Goal: Task Accomplishment & Management: Manage account settings

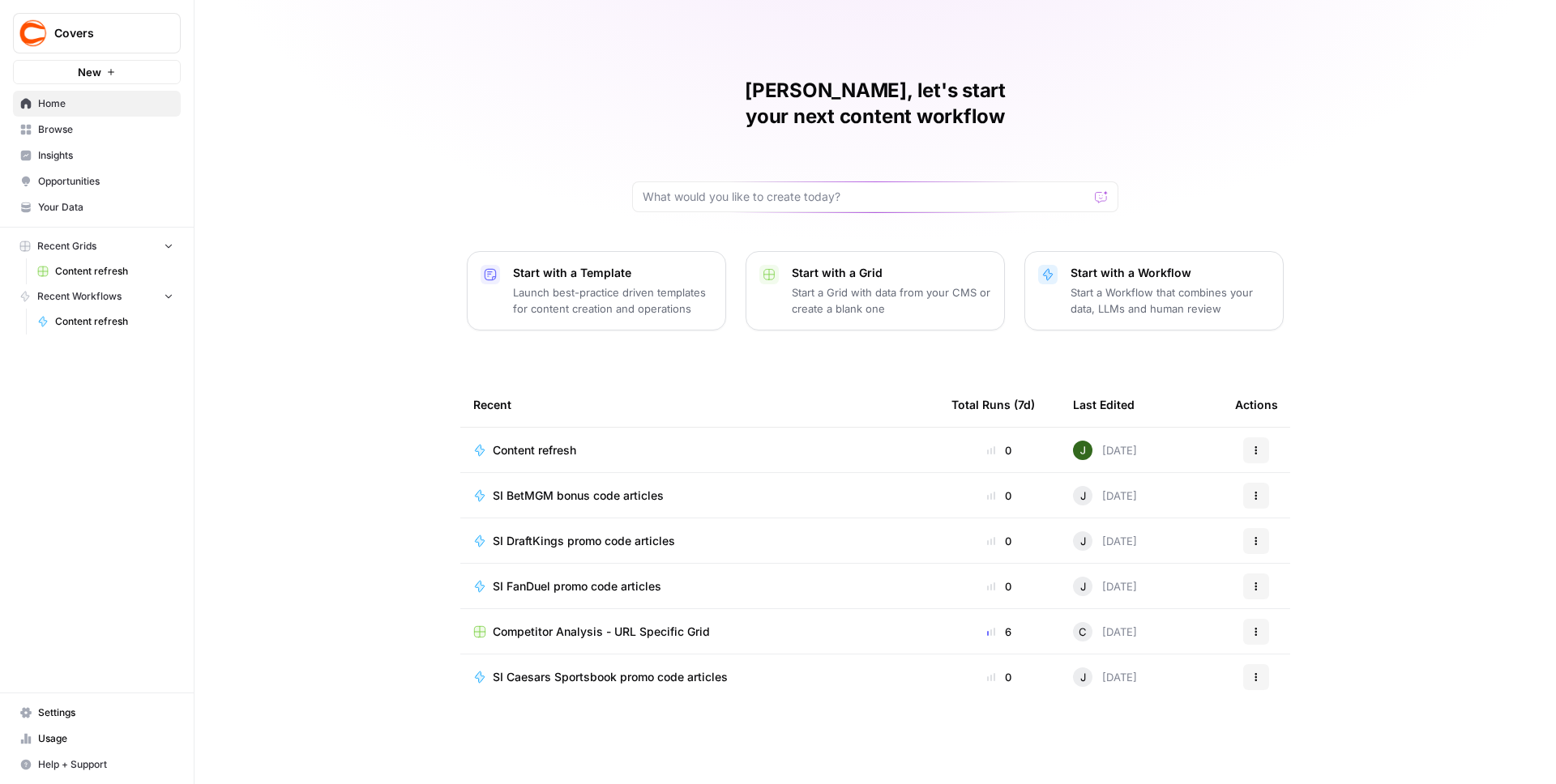
click at [84, 33] on span "Covers" at bounding box center [103, 33] width 98 height 17
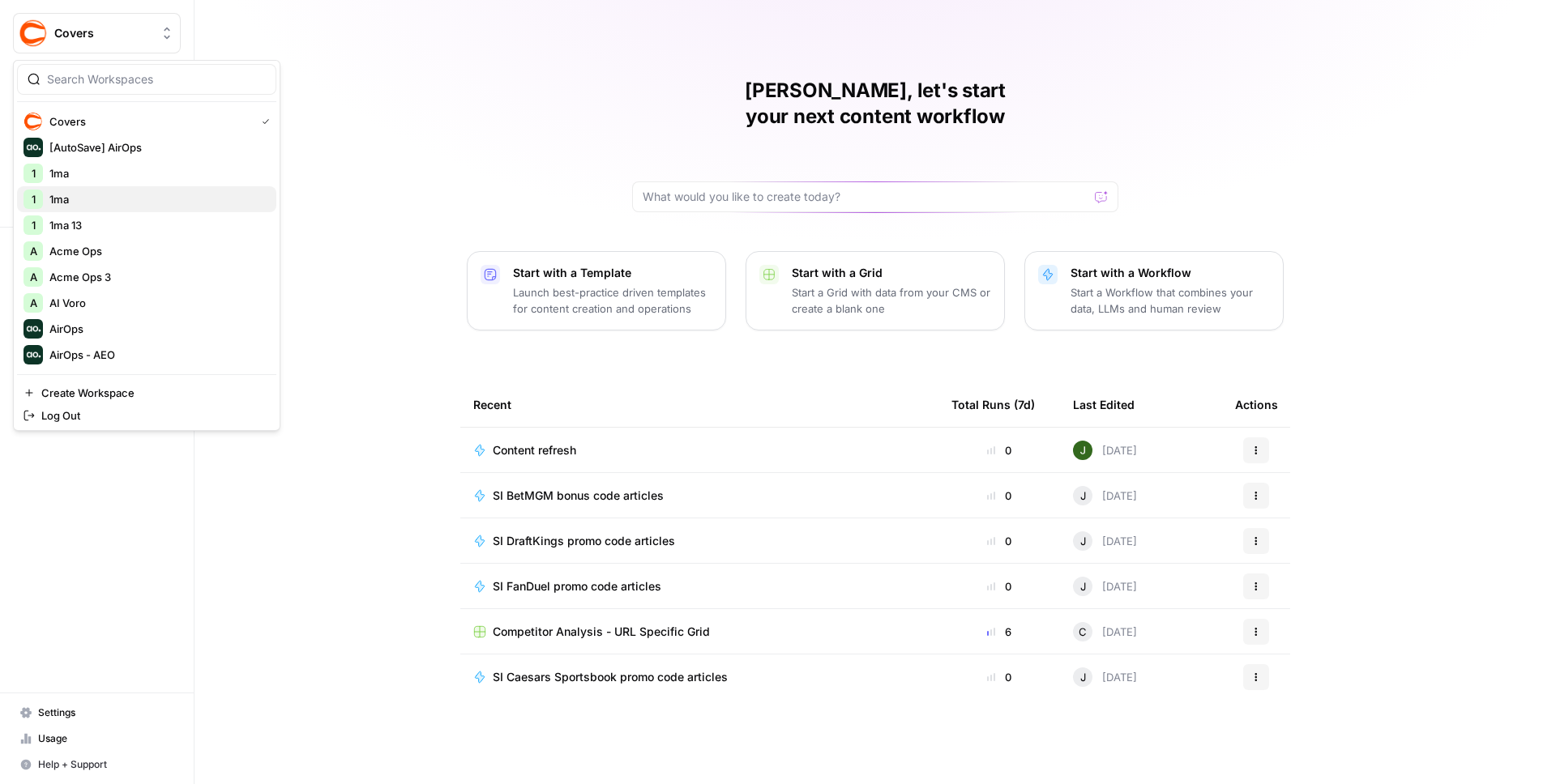
click at [78, 202] on span "1ma" at bounding box center [156, 200] width 214 height 17
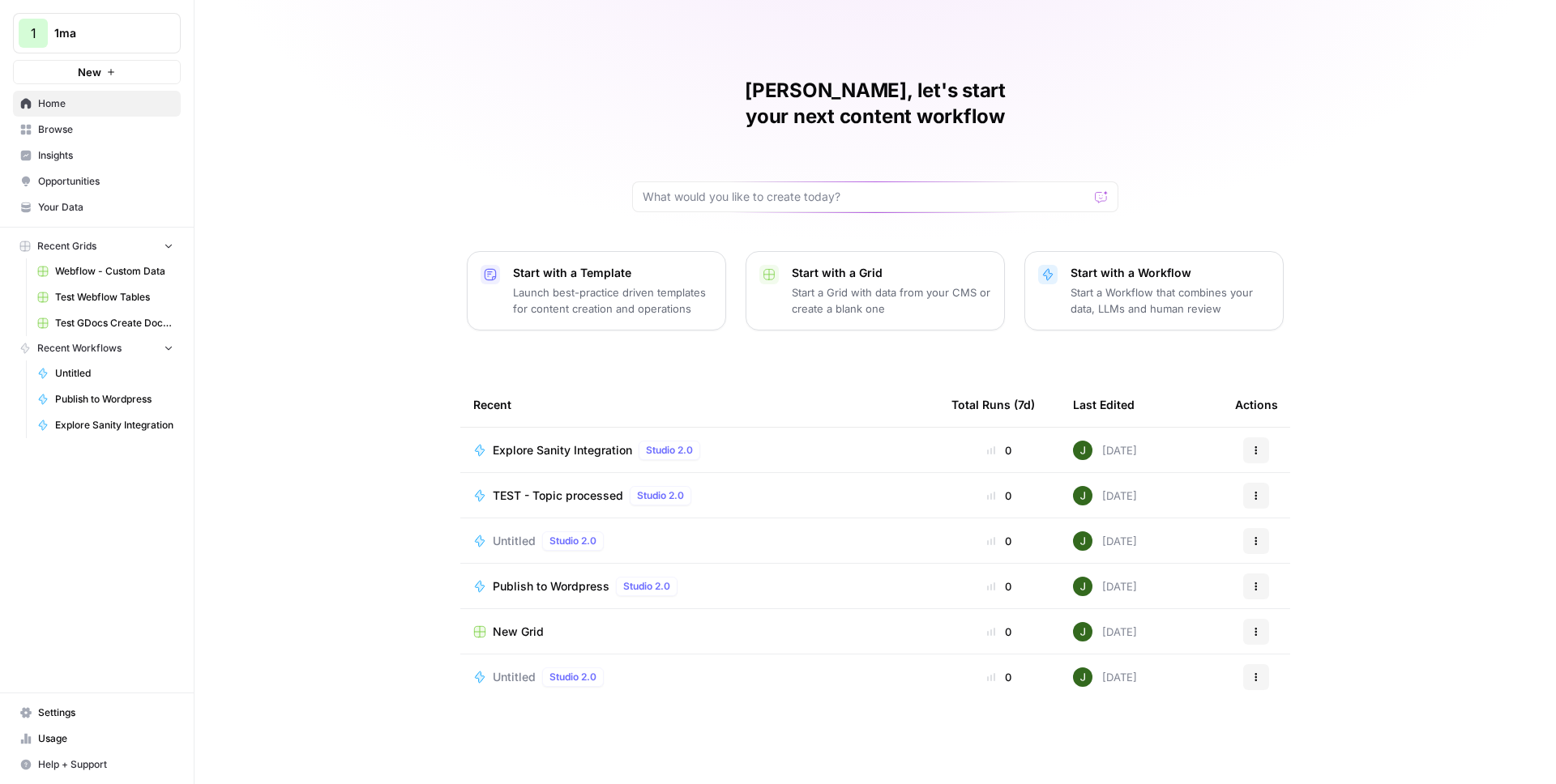
click at [126, 74] on button "New" at bounding box center [97, 73] width 168 height 24
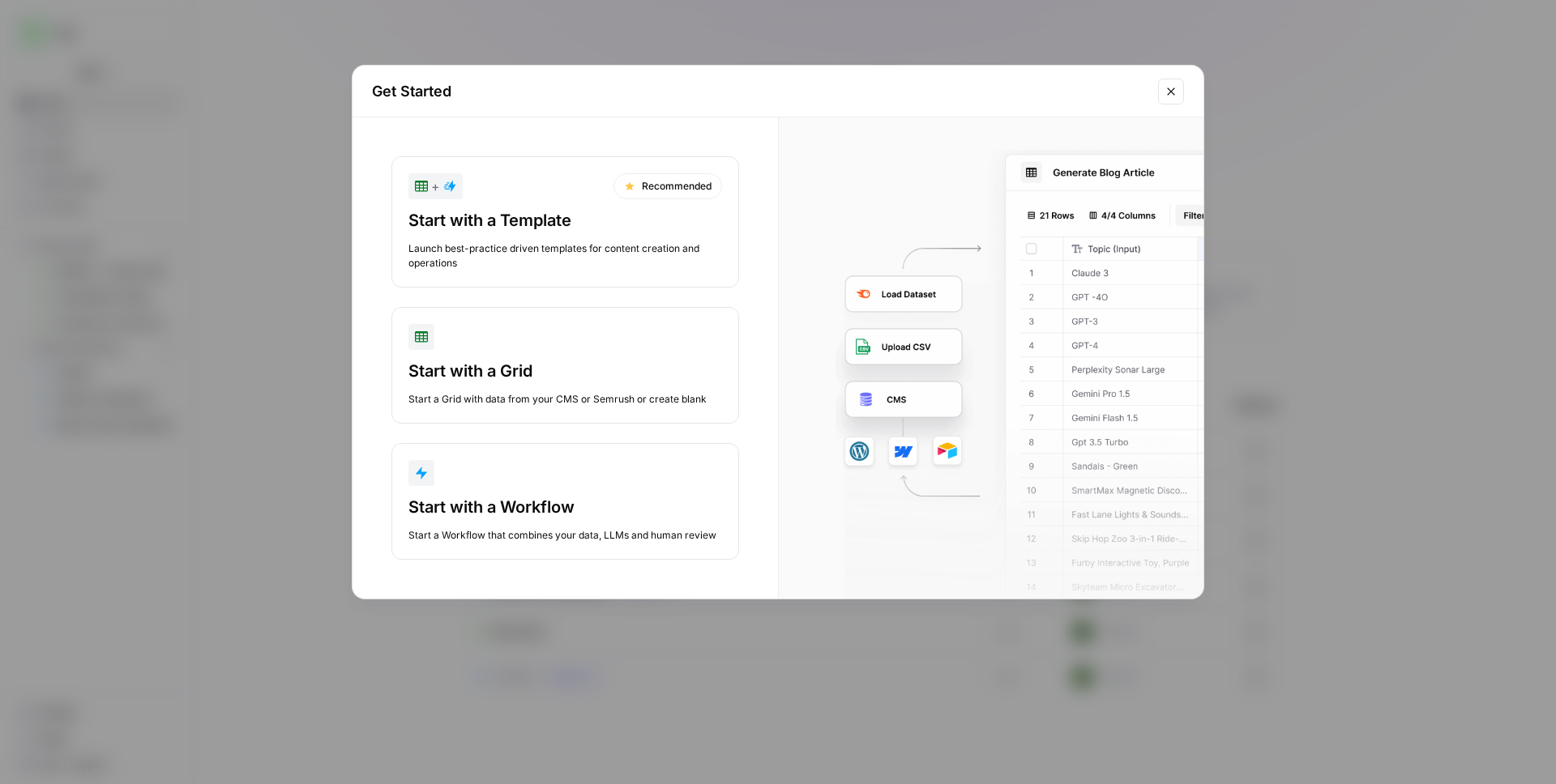
click at [520, 361] on div "Start with a Grid" at bounding box center [565, 371] width 313 height 23
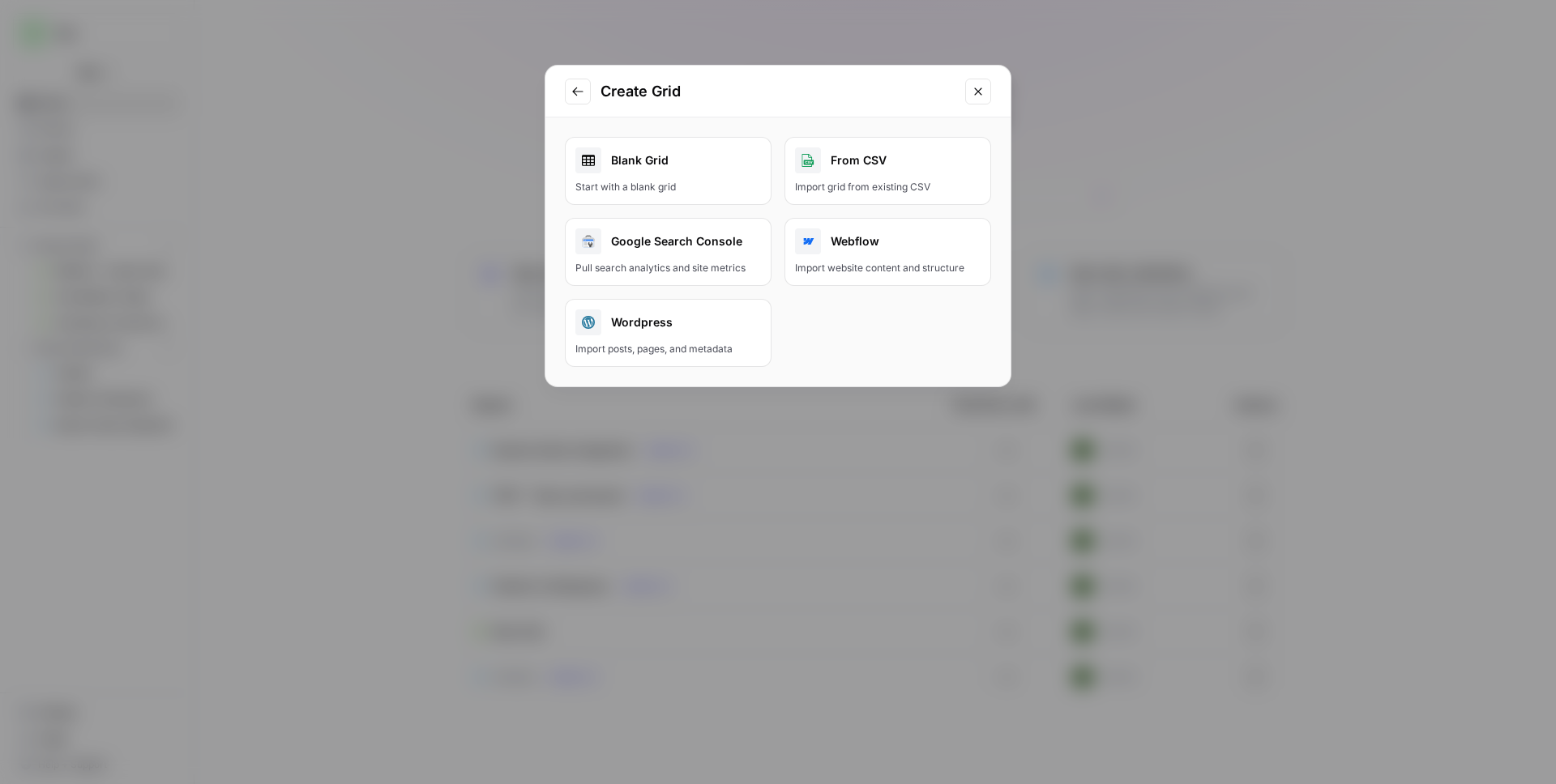
click at [882, 254] on div "Webflow" at bounding box center [887, 242] width 186 height 26
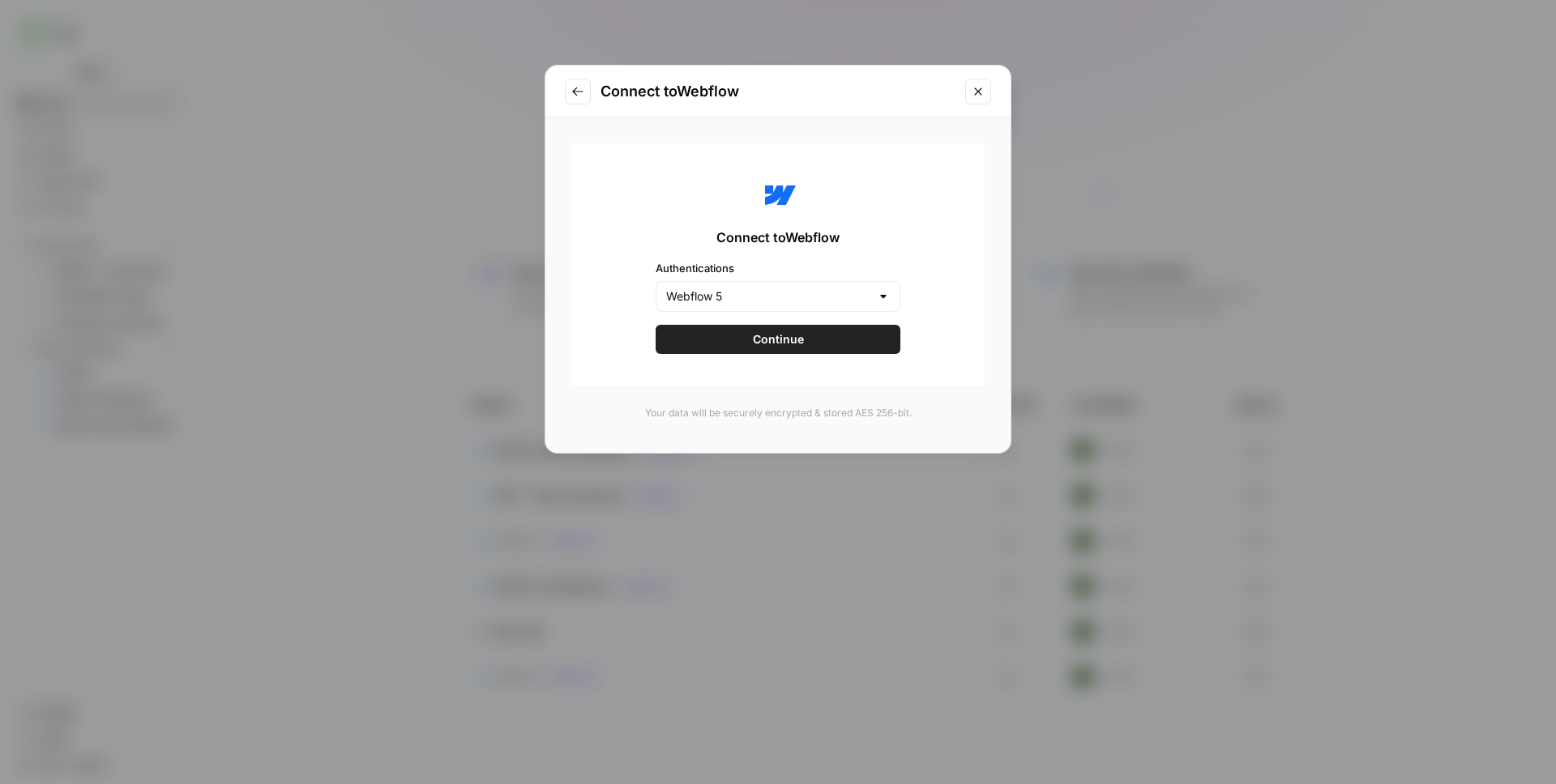
click at [782, 284] on div "Webflow 5" at bounding box center [778, 296] width 245 height 31
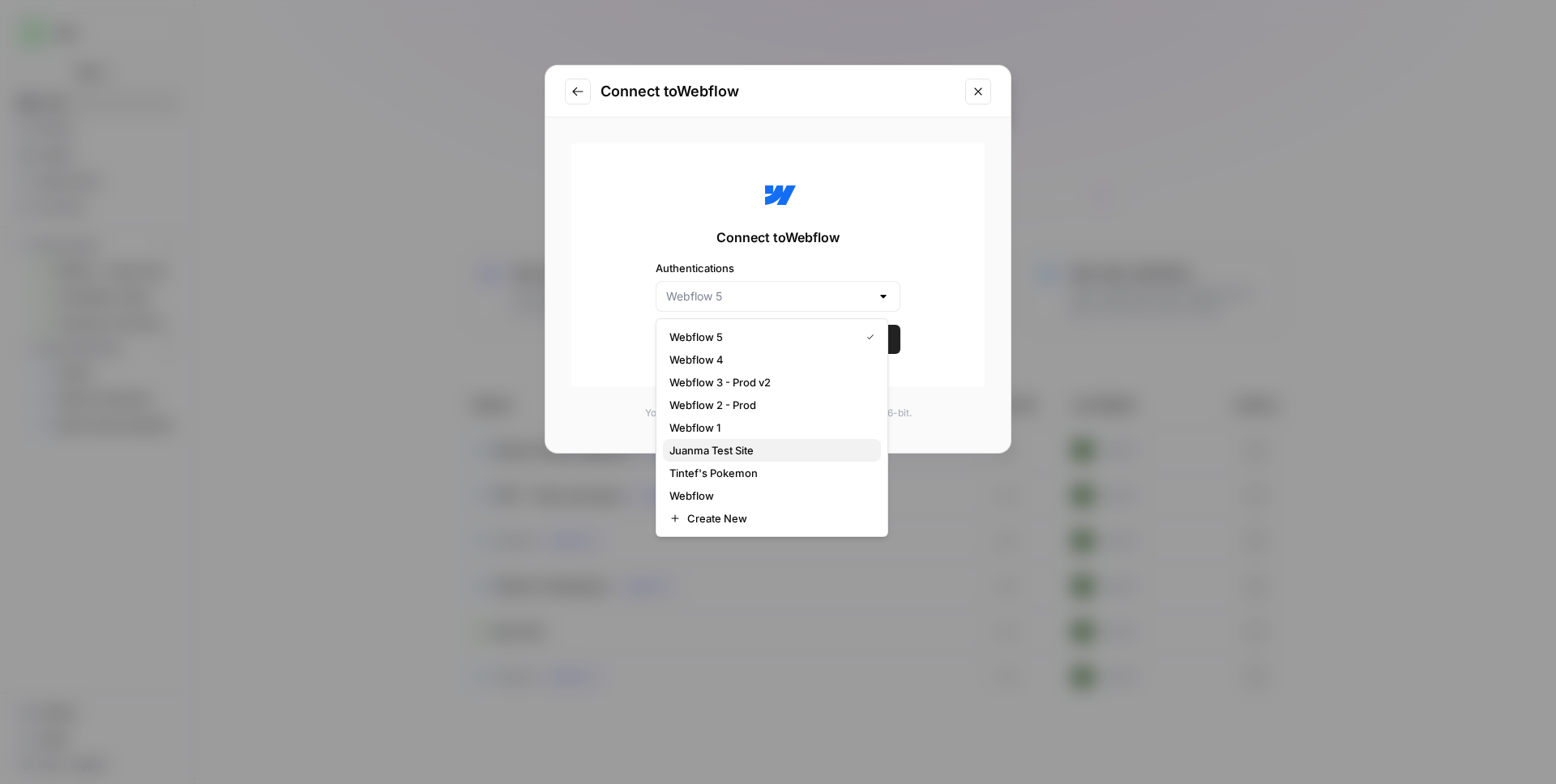
click at [746, 448] on span "Juanma Test Site" at bounding box center [768, 451] width 199 height 17
type input "Juanma Test Site"
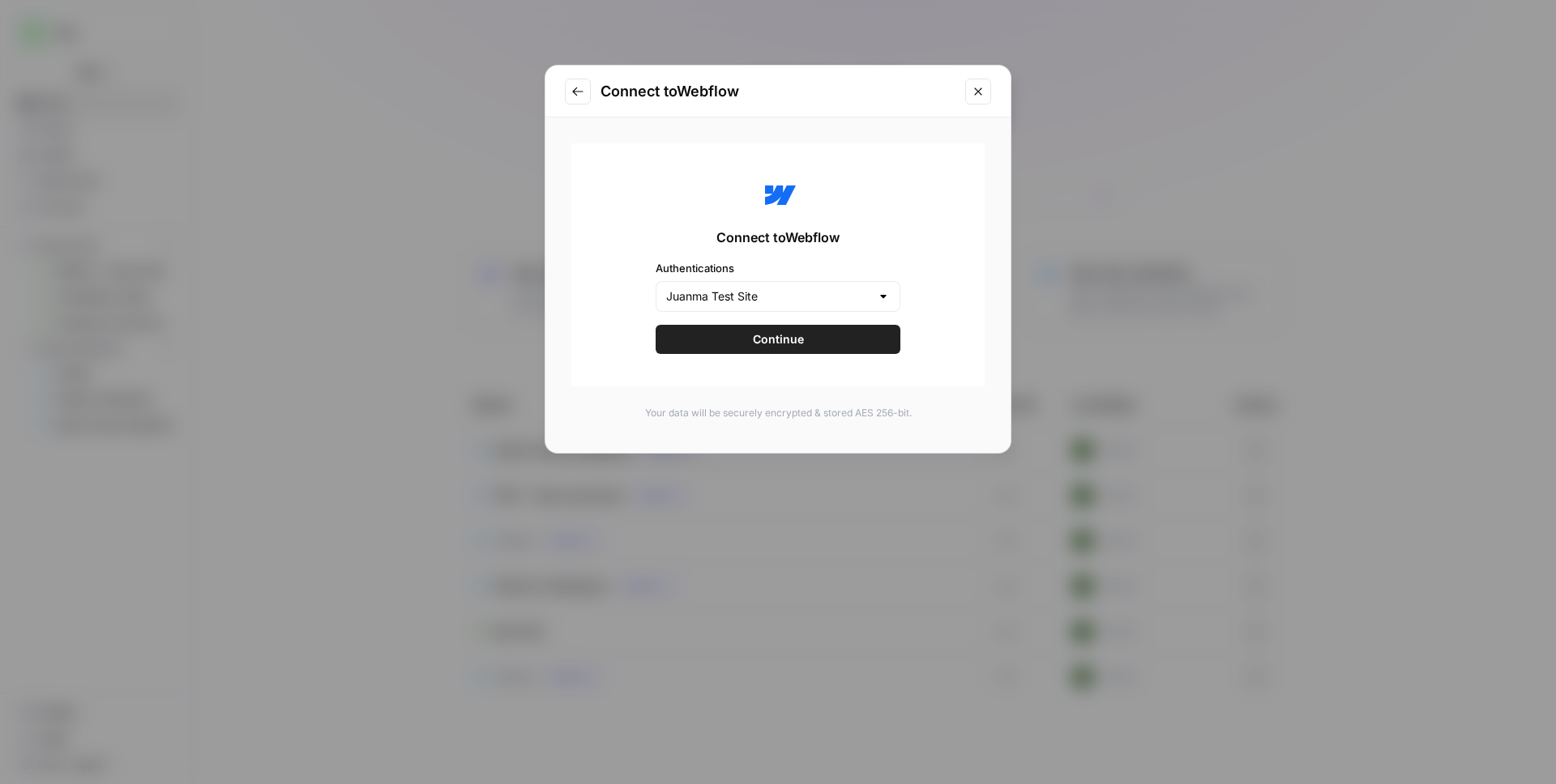
click at [795, 326] on button "Continue" at bounding box center [778, 339] width 245 height 29
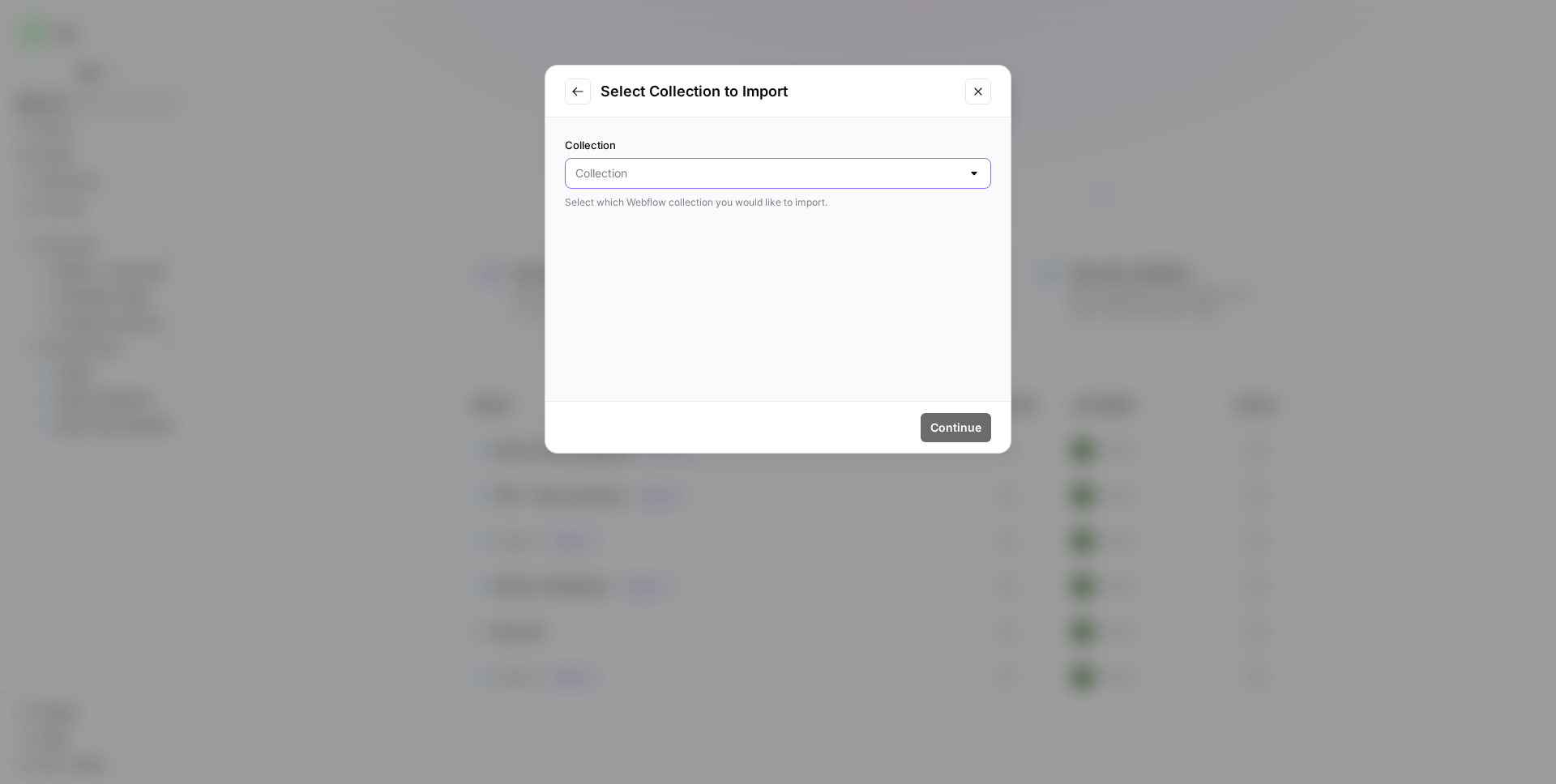
click at [683, 166] on input "Collection" at bounding box center [767, 173] width 386 height 17
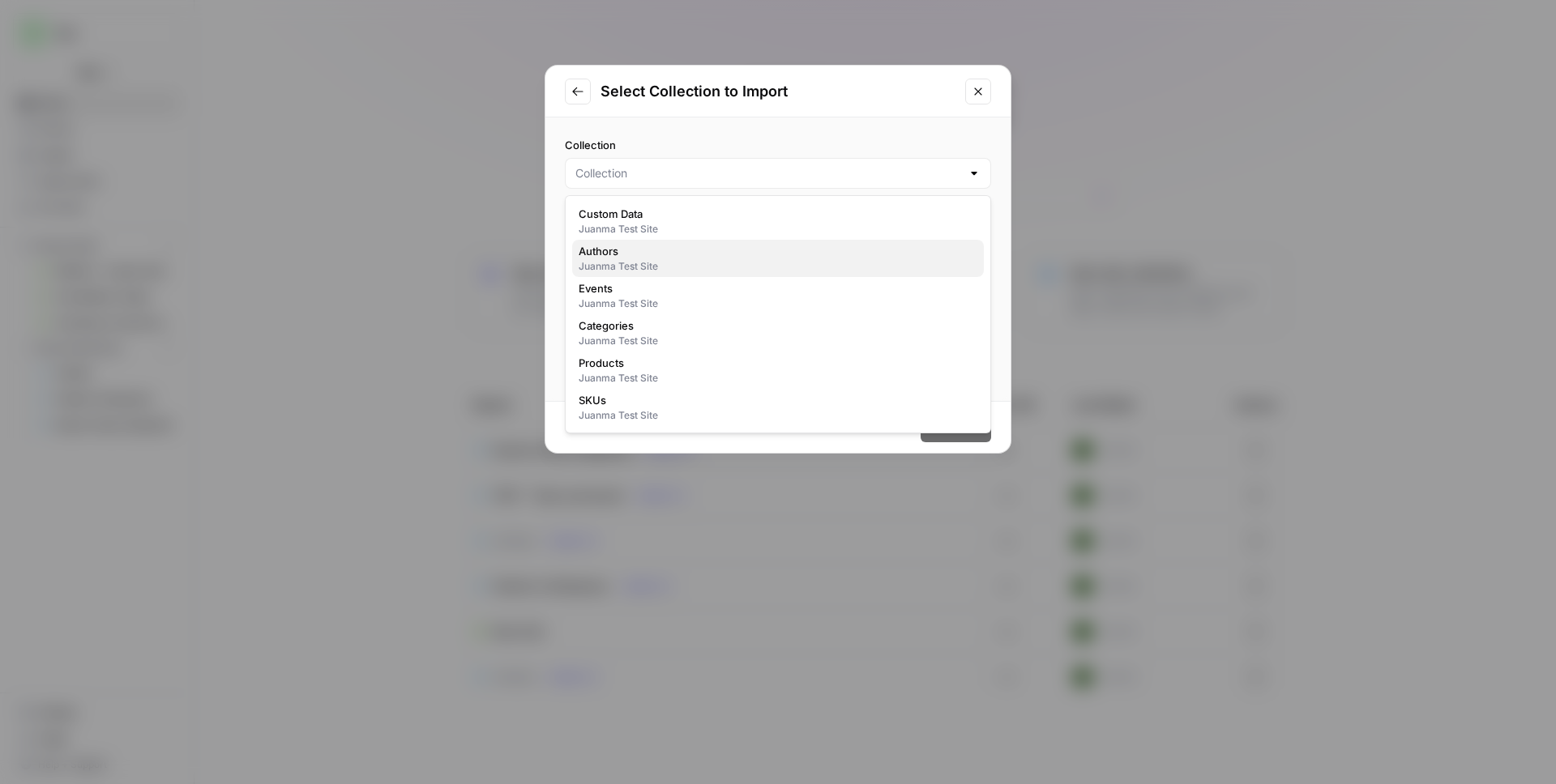
click at [650, 249] on span "Authors" at bounding box center [774, 251] width 392 height 17
type input "Authors"
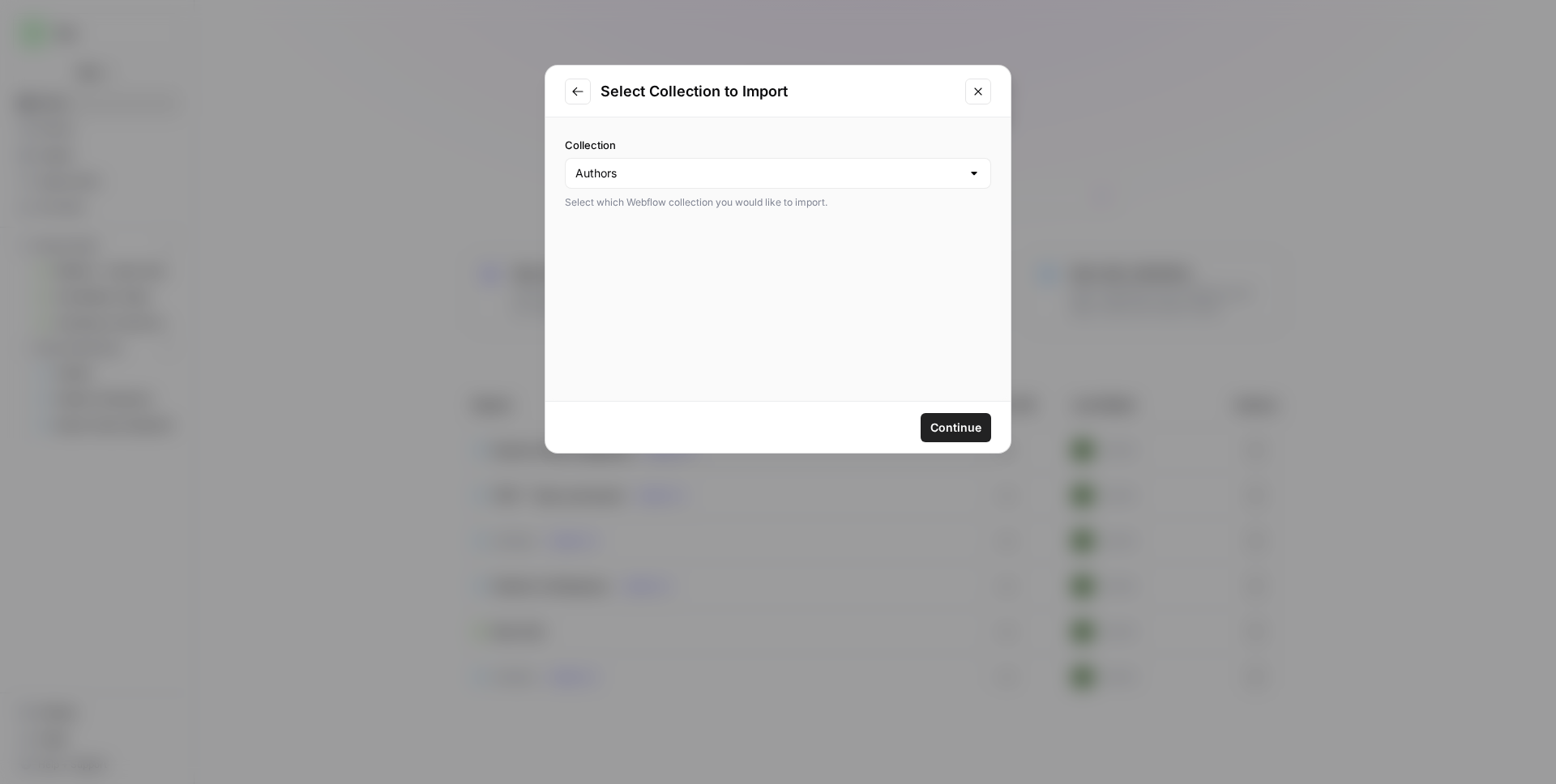
click at [978, 432] on span "Continue" at bounding box center [956, 428] width 51 height 17
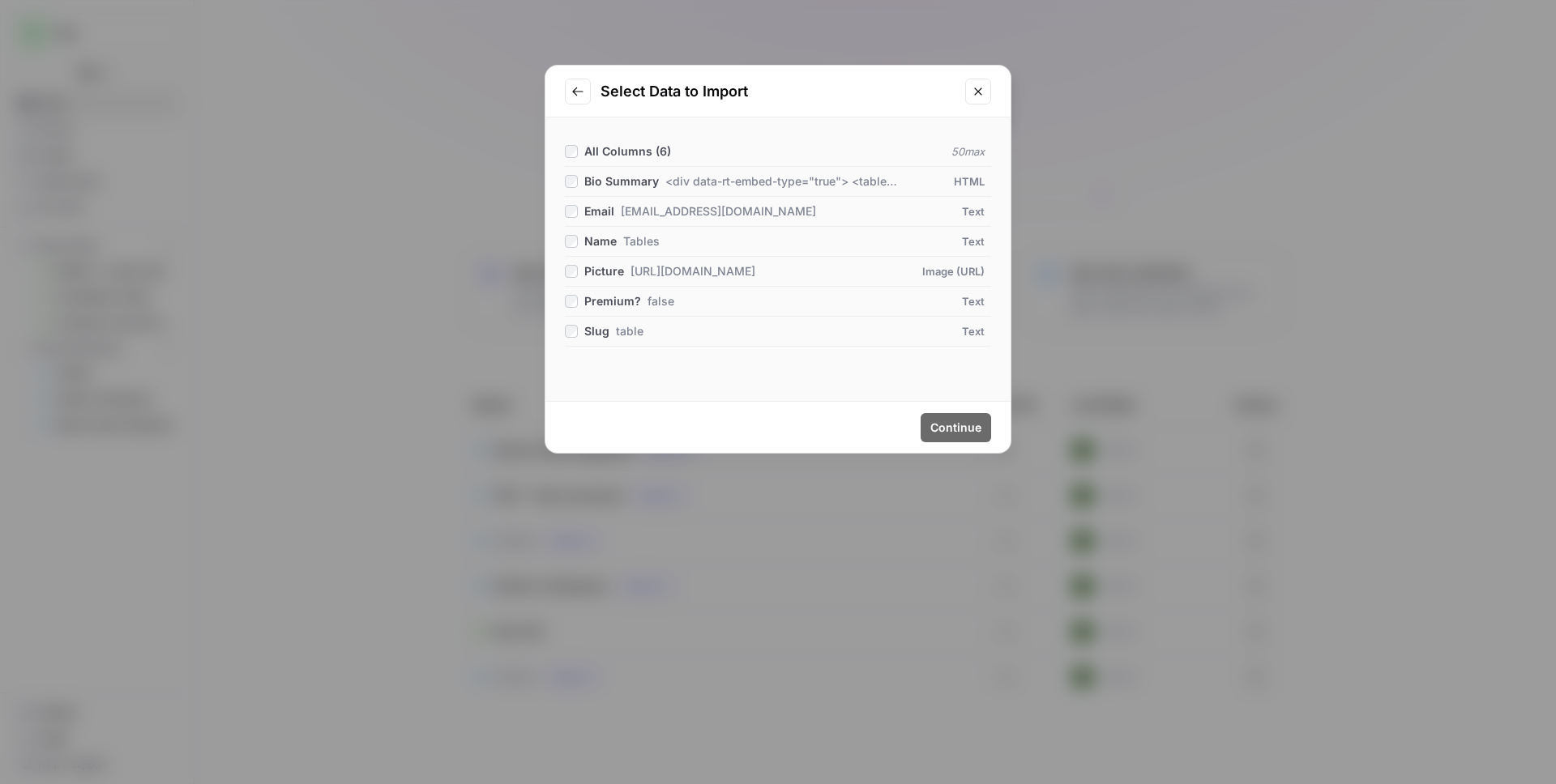
click at [623, 150] on span "All Columns ( 6 )" at bounding box center [627, 151] width 87 height 14
click at [957, 431] on span "Continue" at bounding box center [956, 428] width 51 height 17
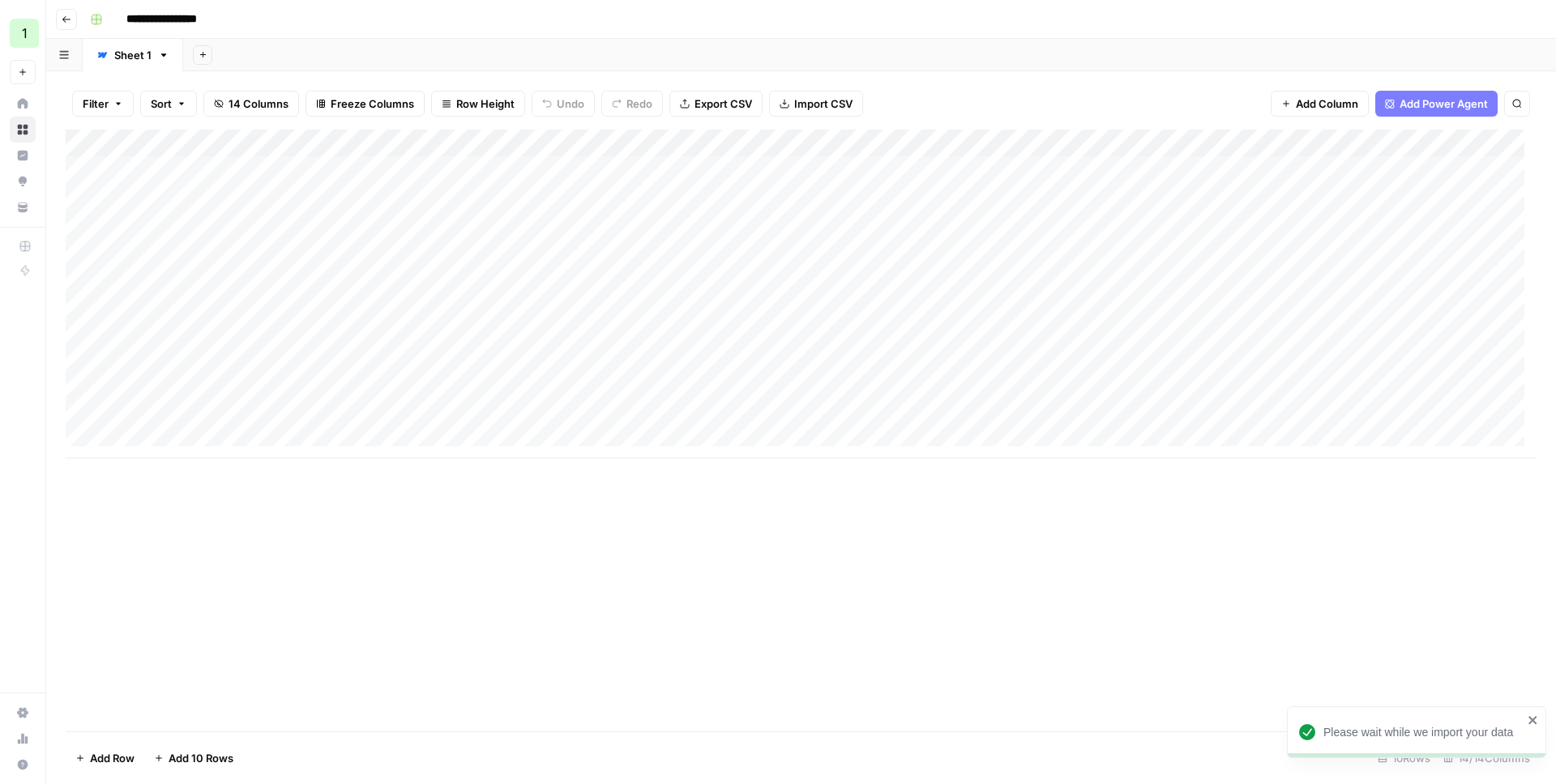
click at [1327, 106] on span "Add Column" at bounding box center [1326, 103] width 62 height 17
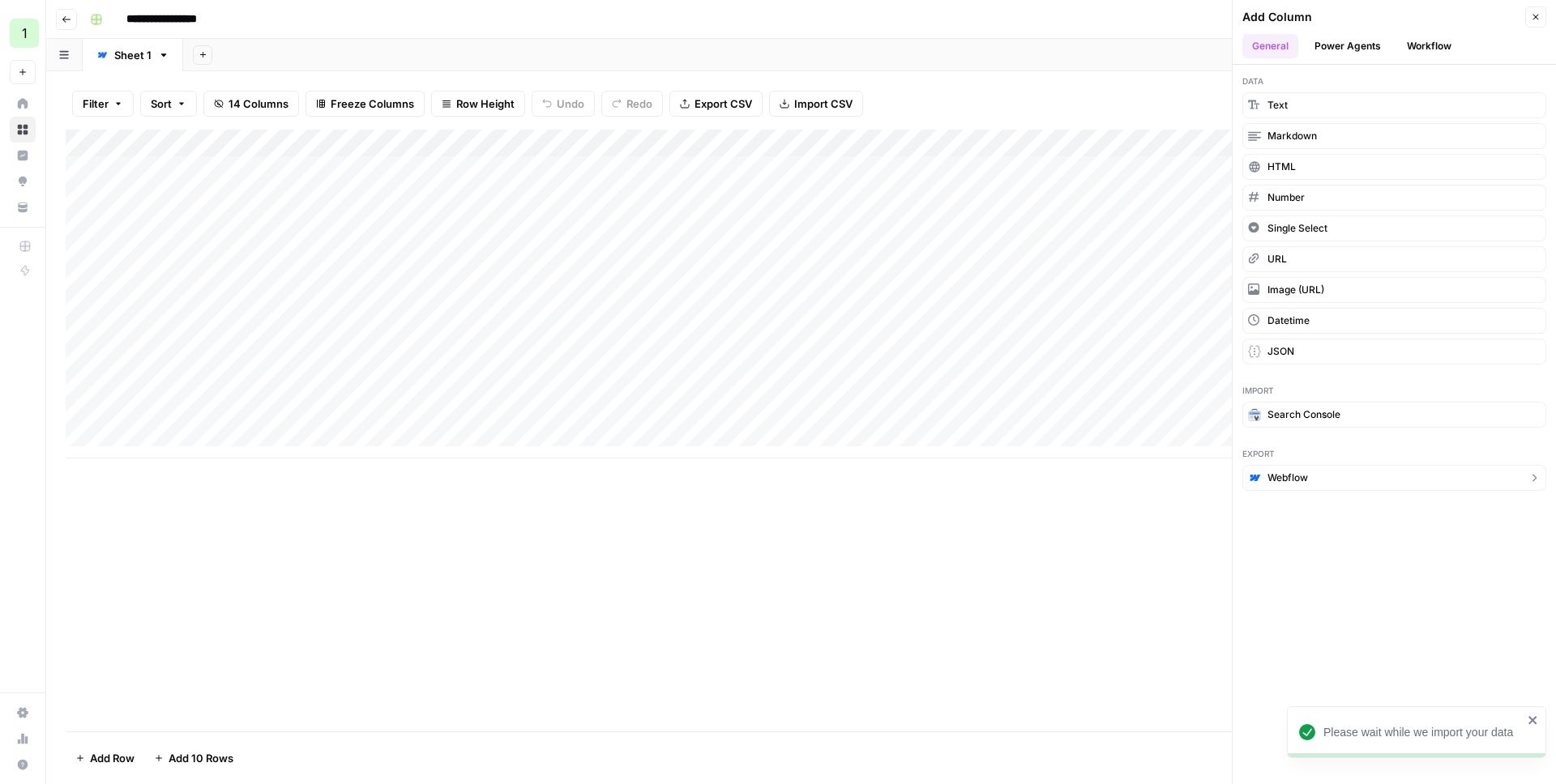
click at [1295, 471] on span "Webflow" at bounding box center [1287, 478] width 40 height 15
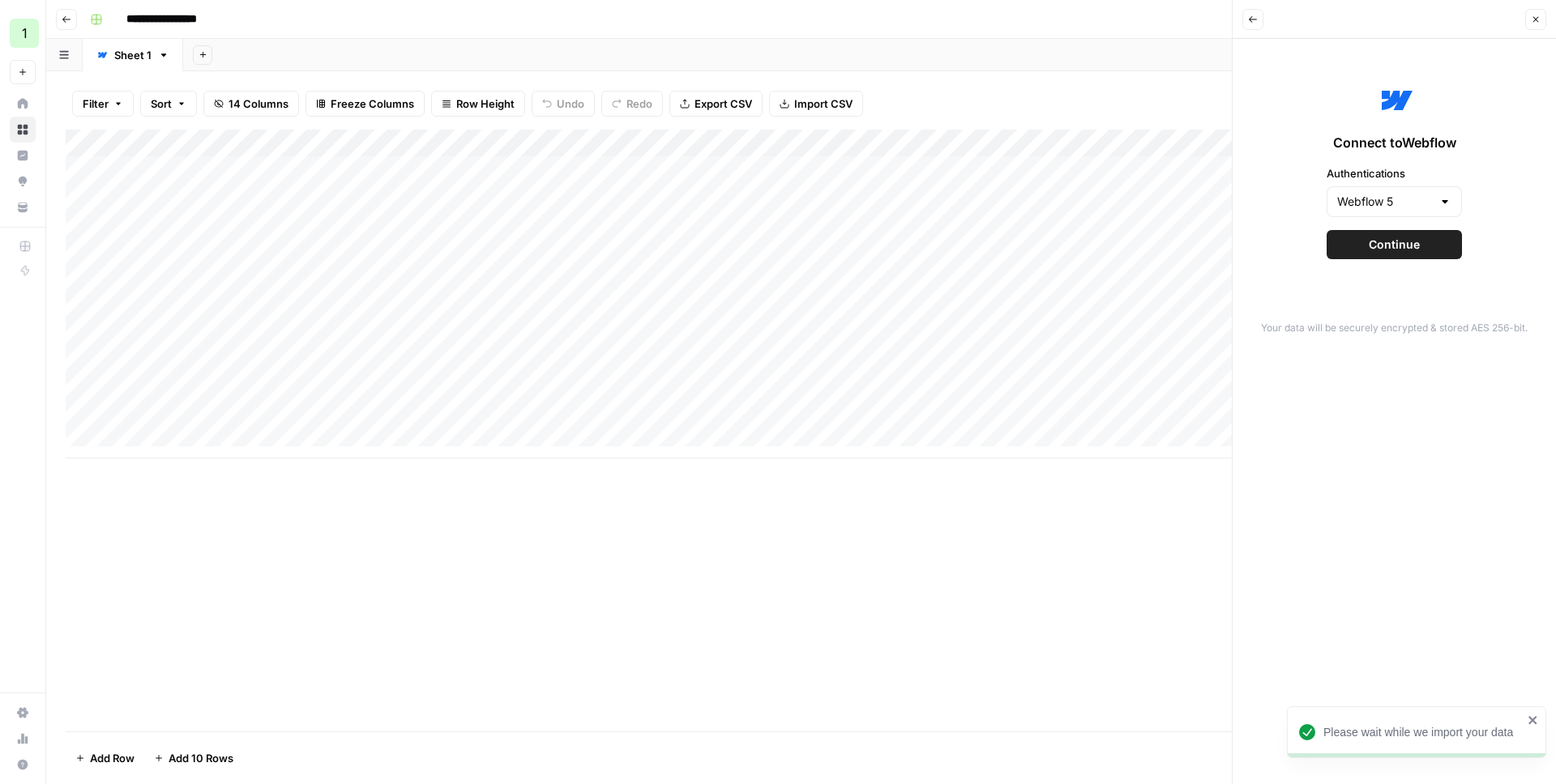
click at [1374, 186] on div "Webflow 5" at bounding box center [1394, 201] width 136 height 31
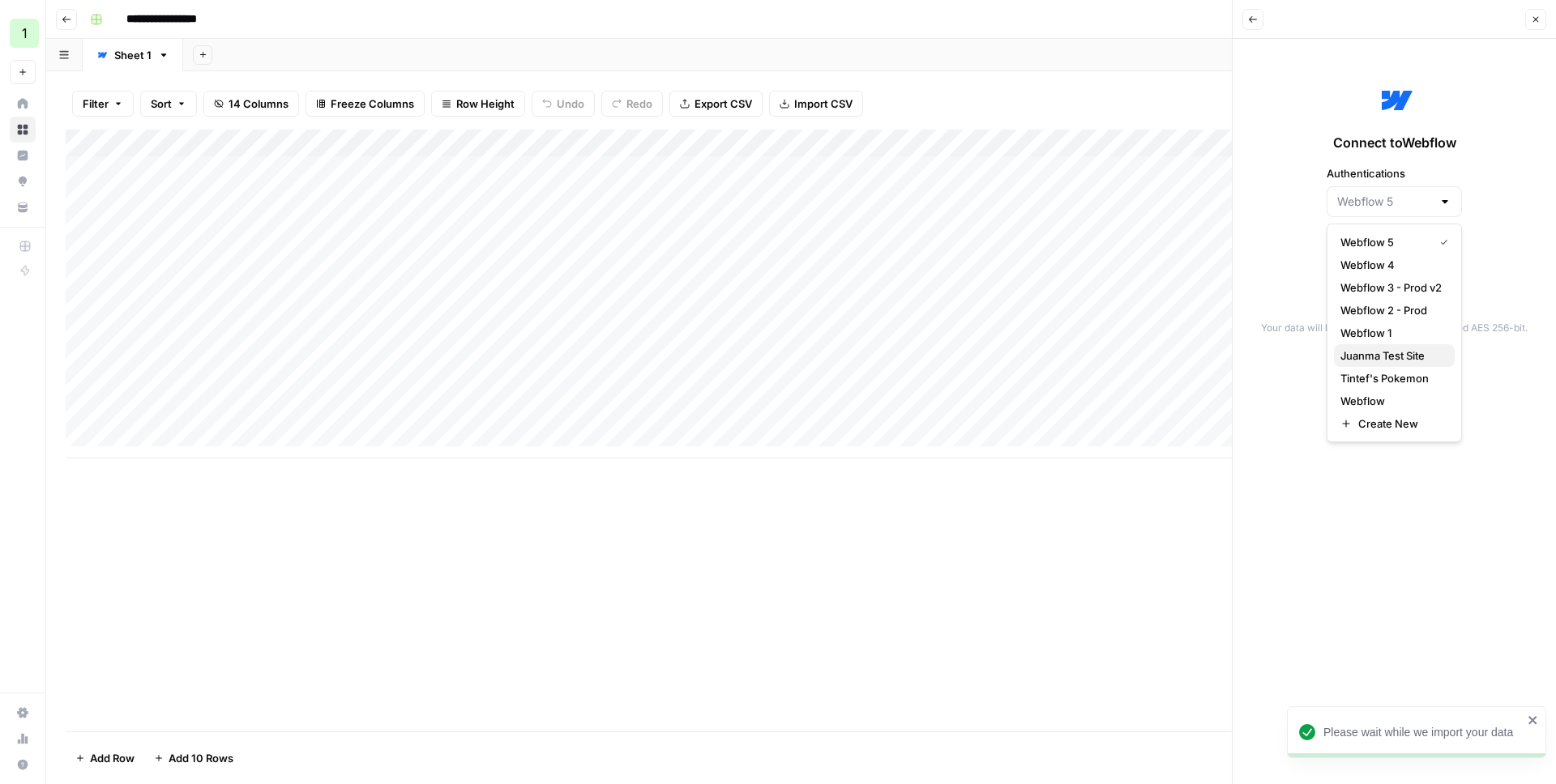
click at [1384, 353] on span "Juanma Test Site" at bounding box center [1391, 355] width 102 height 17
type input "Juanma Test Site"
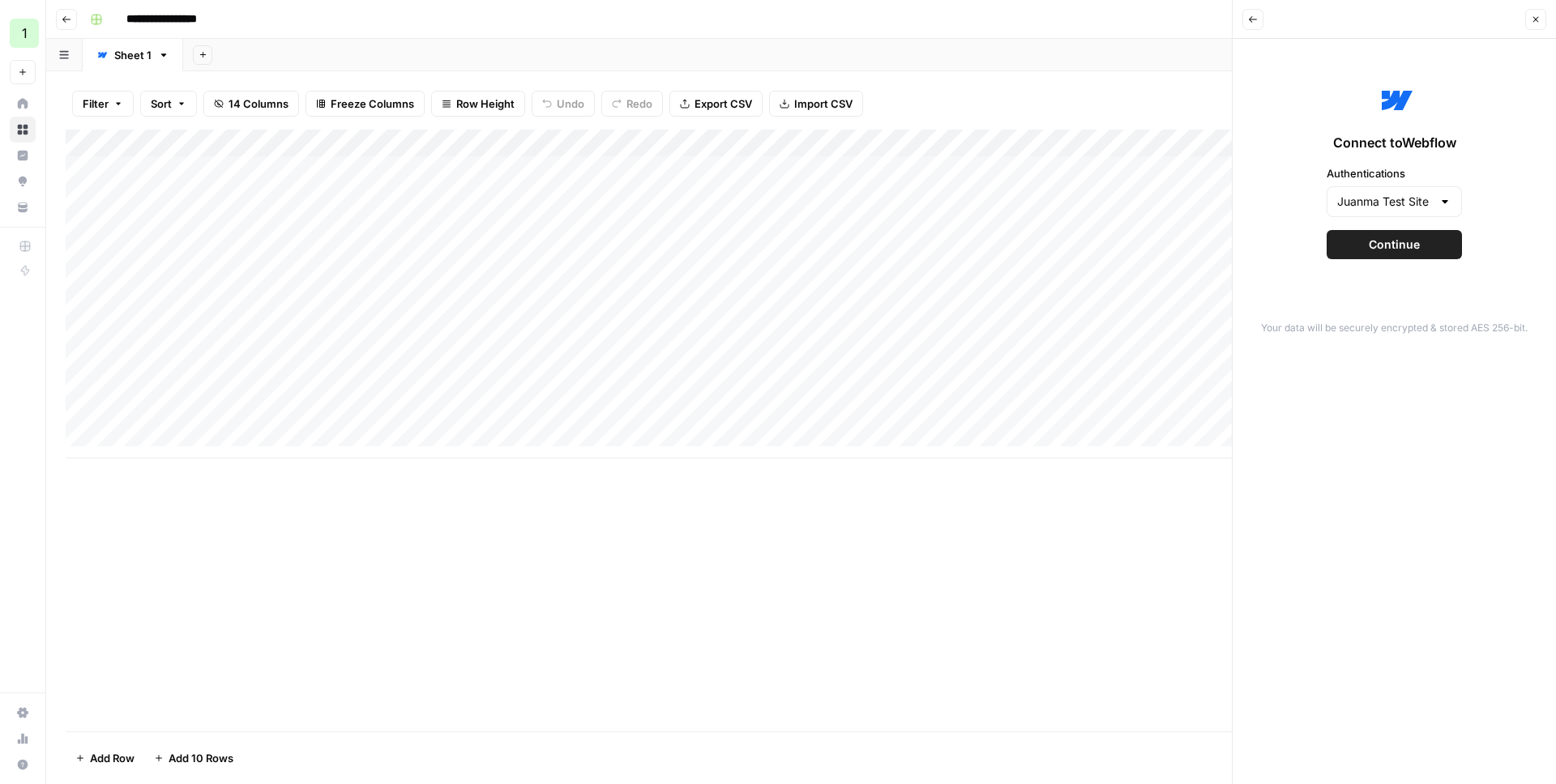
click at [1391, 250] on span "Continue" at bounding box center [1394, 244] width 51 height 17
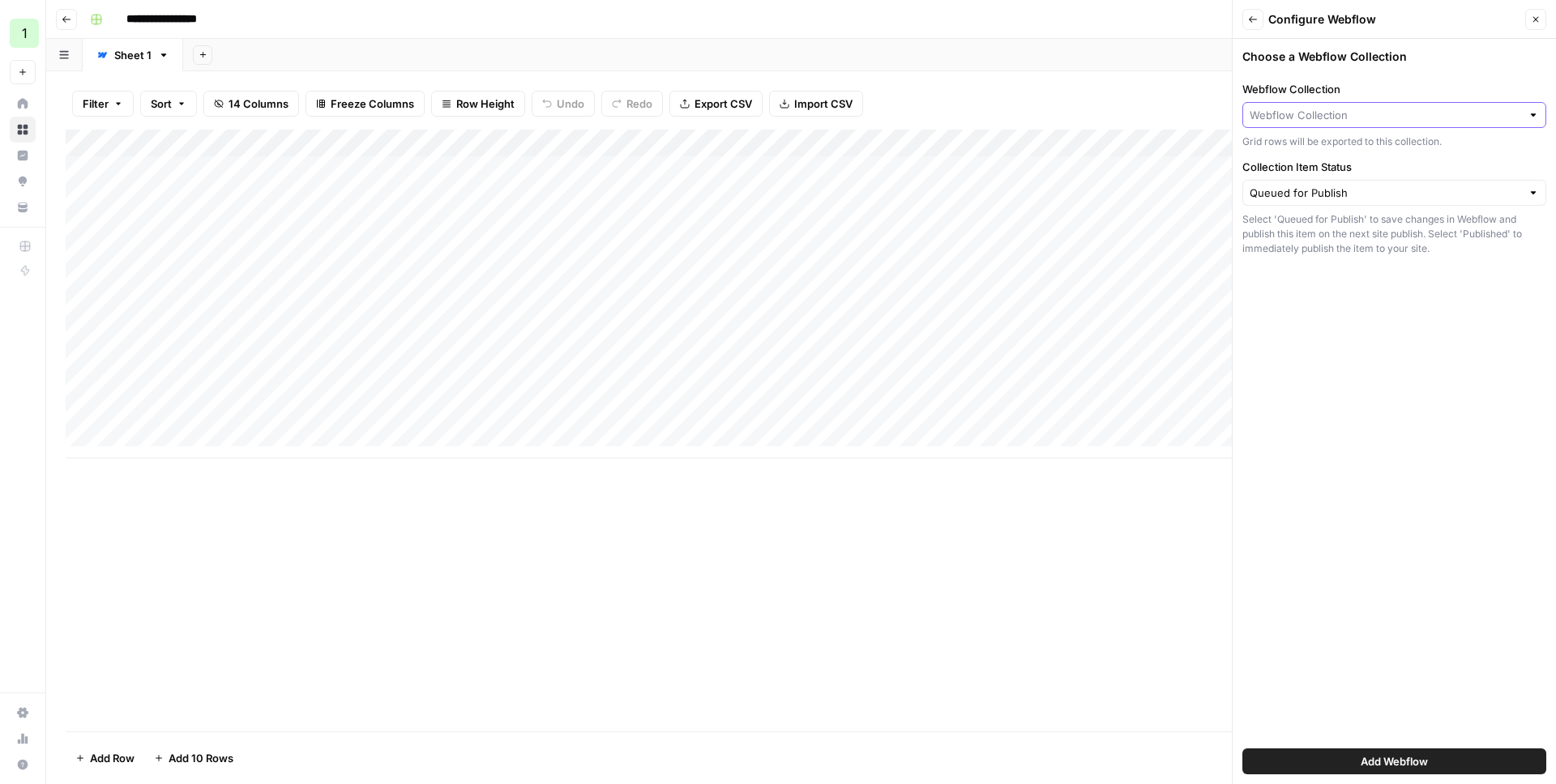
click at [1296, 113] on input "Webflow Collection" at bounding box center [1385, 115] width 271 height 17
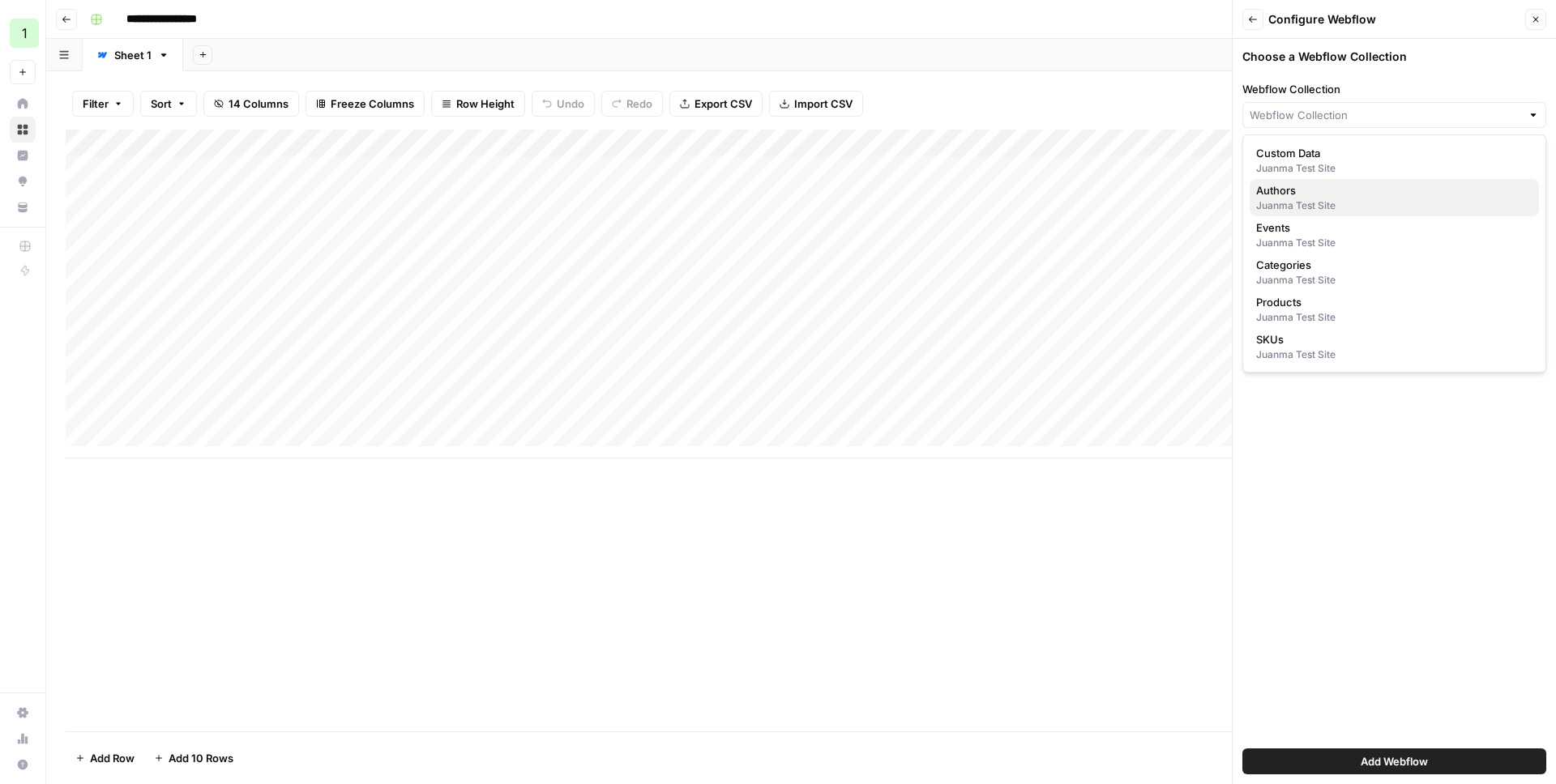
click at [1312, 192] on span "Authors" at bounding box center [1391, 190] width 270 height 17
type input "Authors"
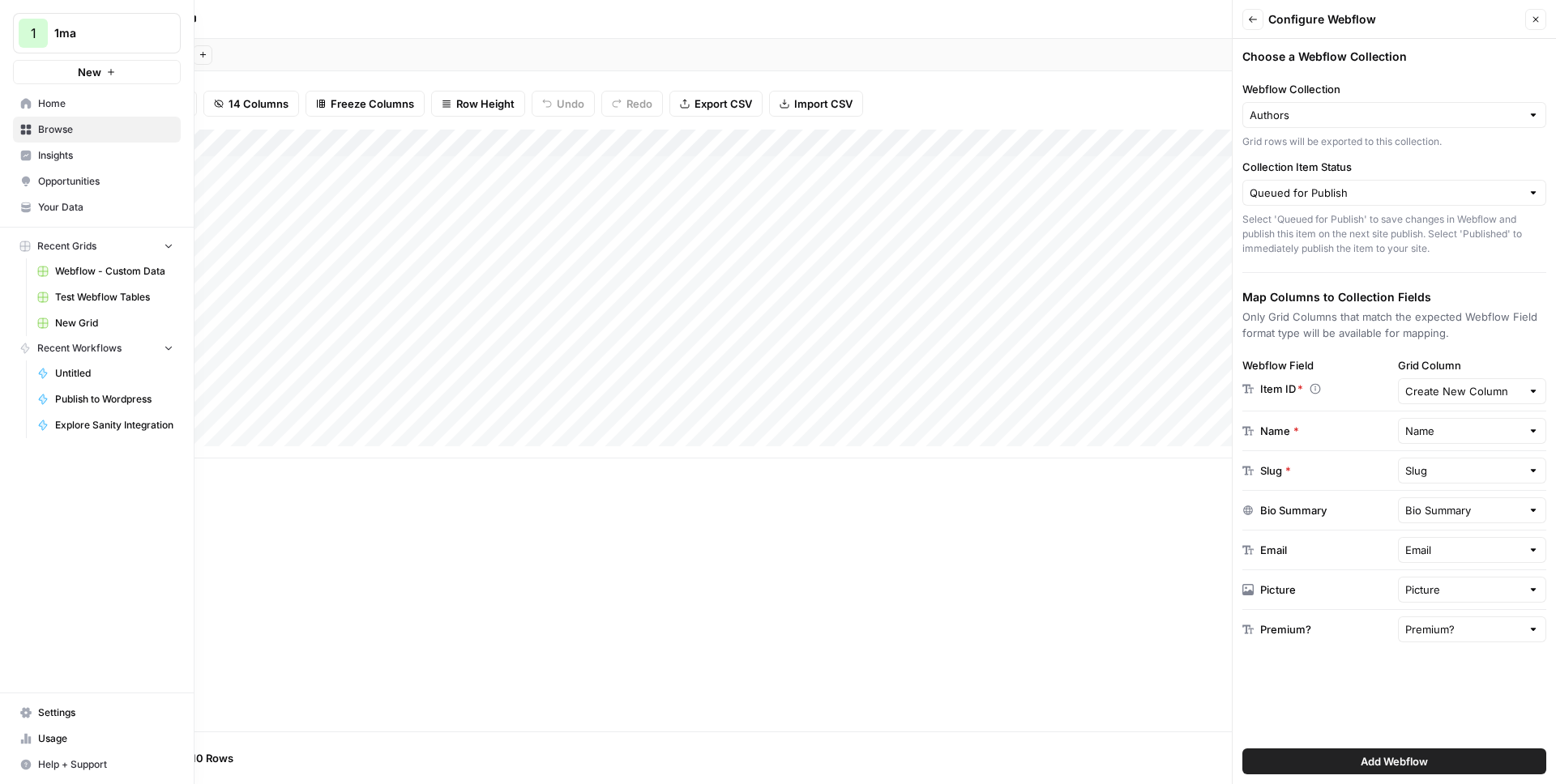
click at [60, 716] on span "Settings" at bounding box center [106, 712] width 136 height 15
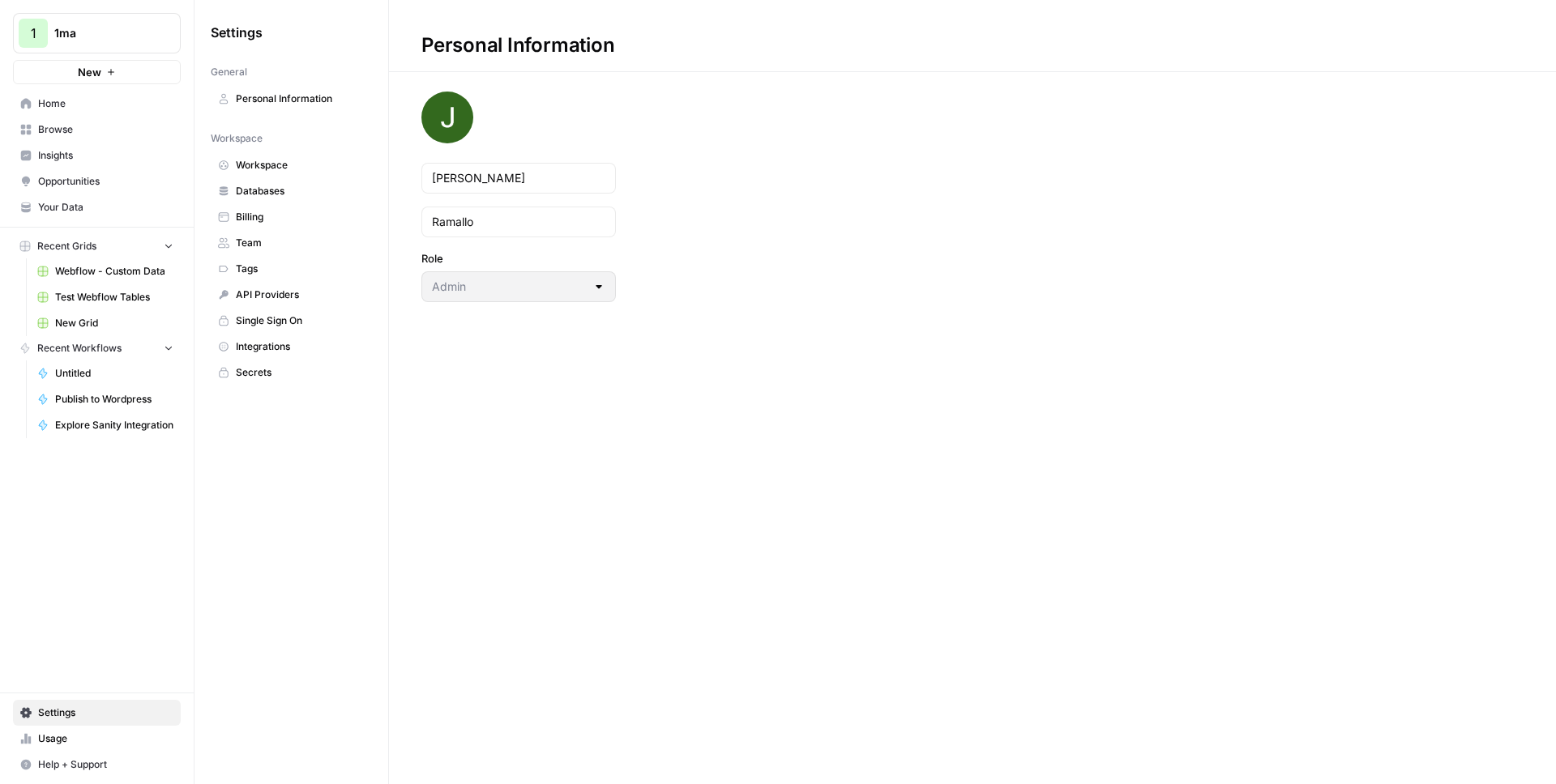
click at [272, 241] on span "Team" at bounding box center [299, 242] width 129 height 15
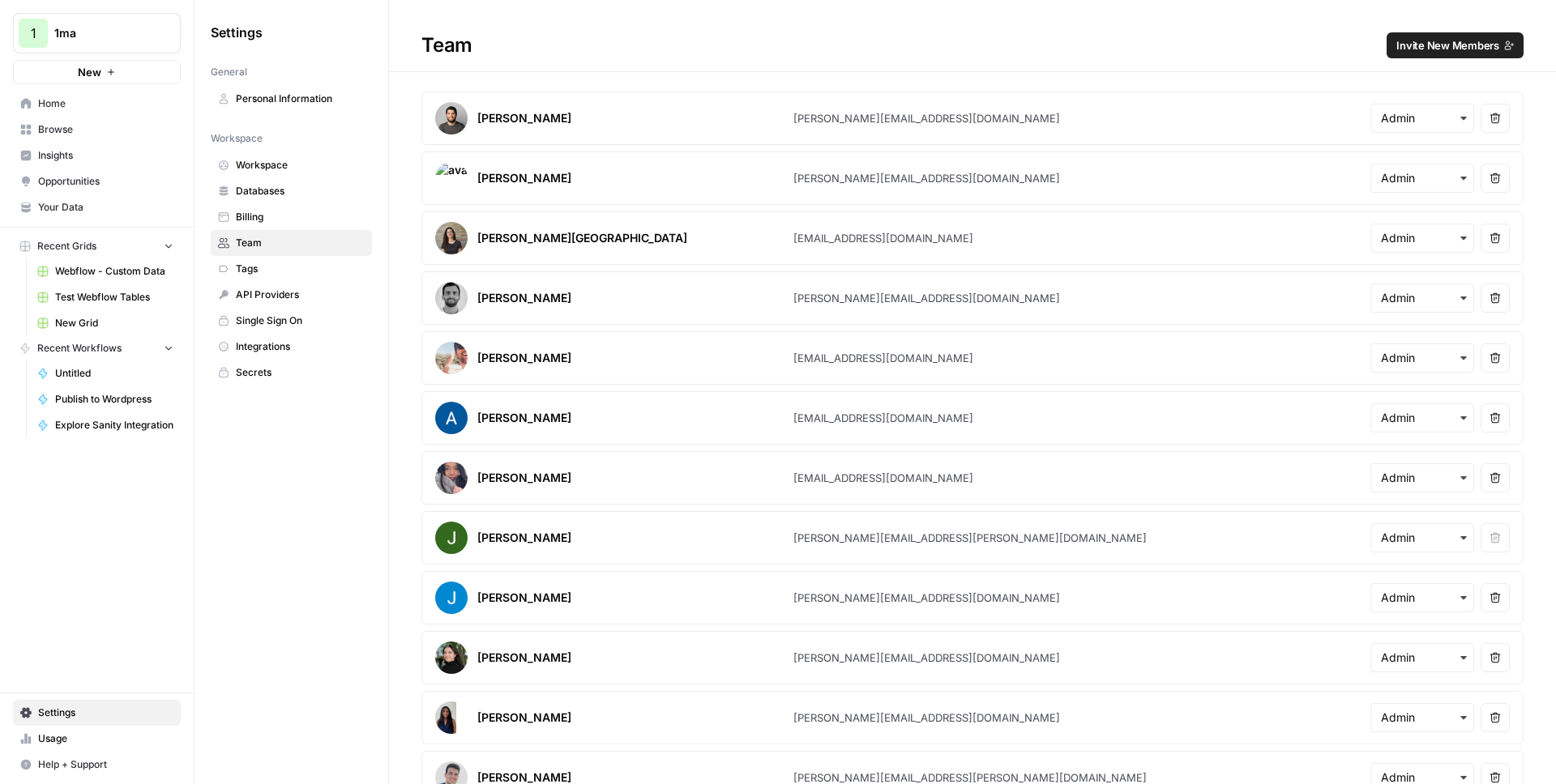
scroll to position [267, 0]
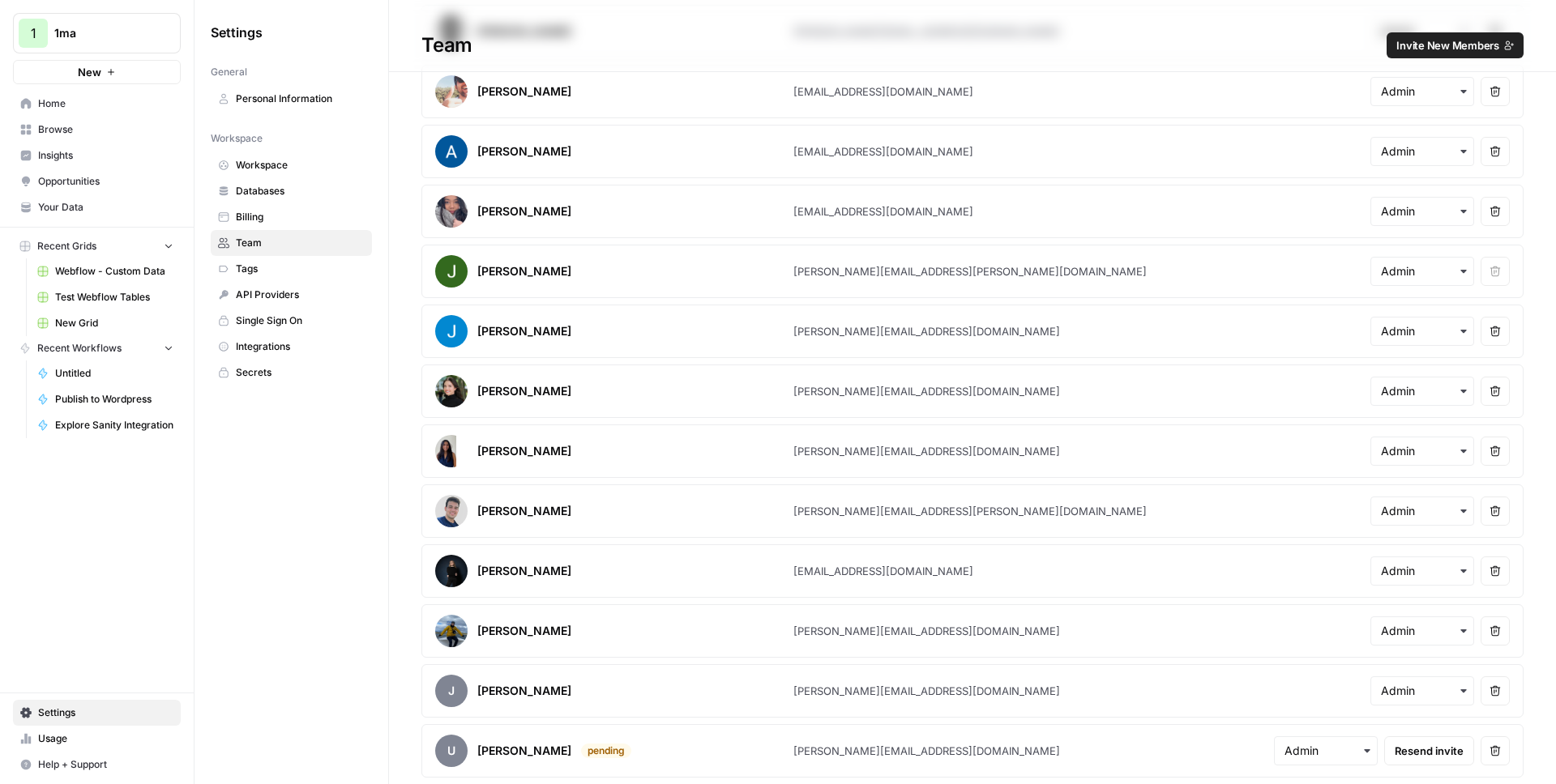
click at [1426, 38] on span "Invite New Members" at bounding box center [1447, 46] width 103 height 17
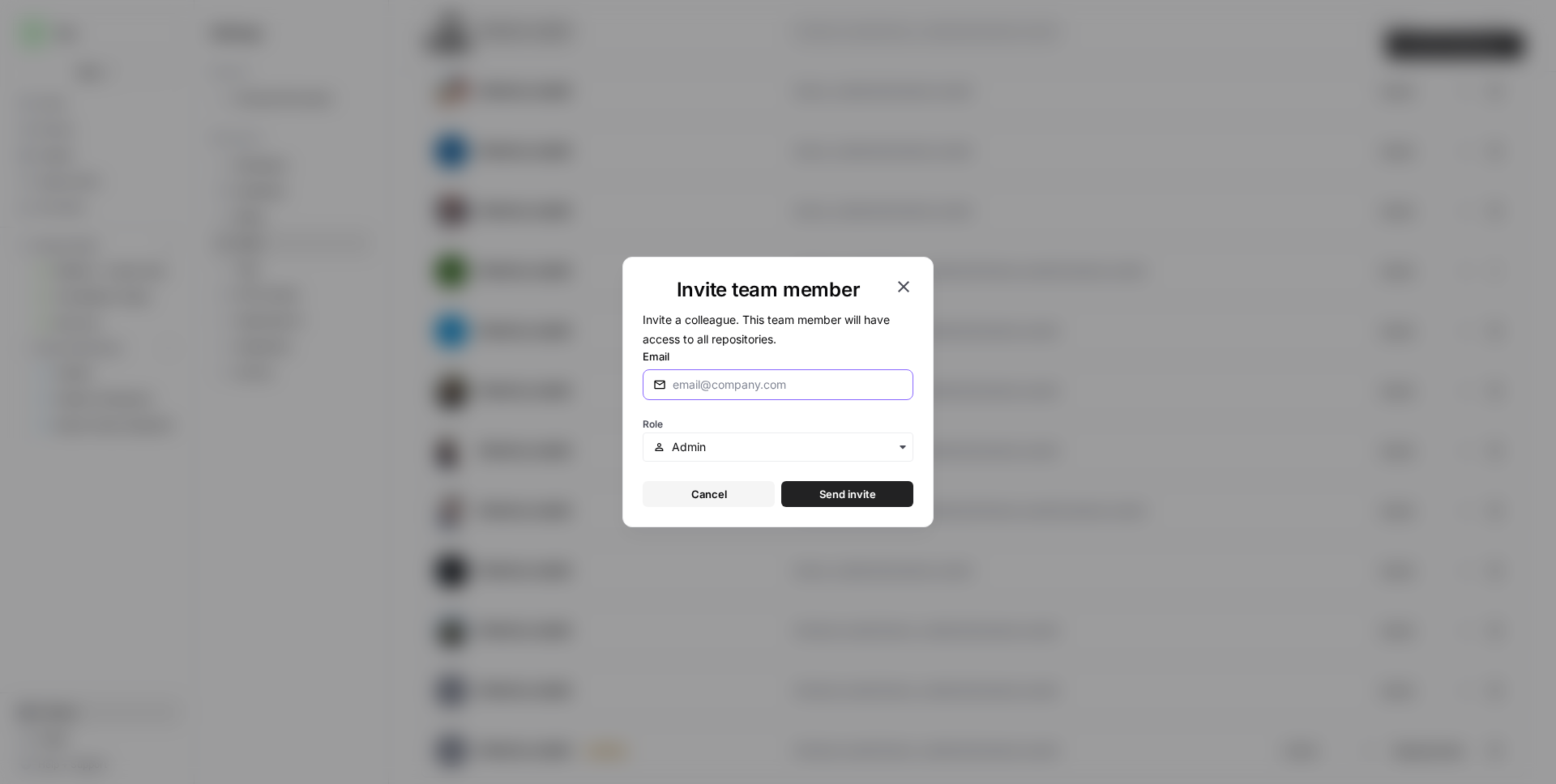
click at [782, 377] on input "Email" at bounding box center [787, 385] width 230 height 17
type input "javier@airops.com"
click at [782, 481] on button "Send invite" at bounding box center [847, 494] width 132 height 26
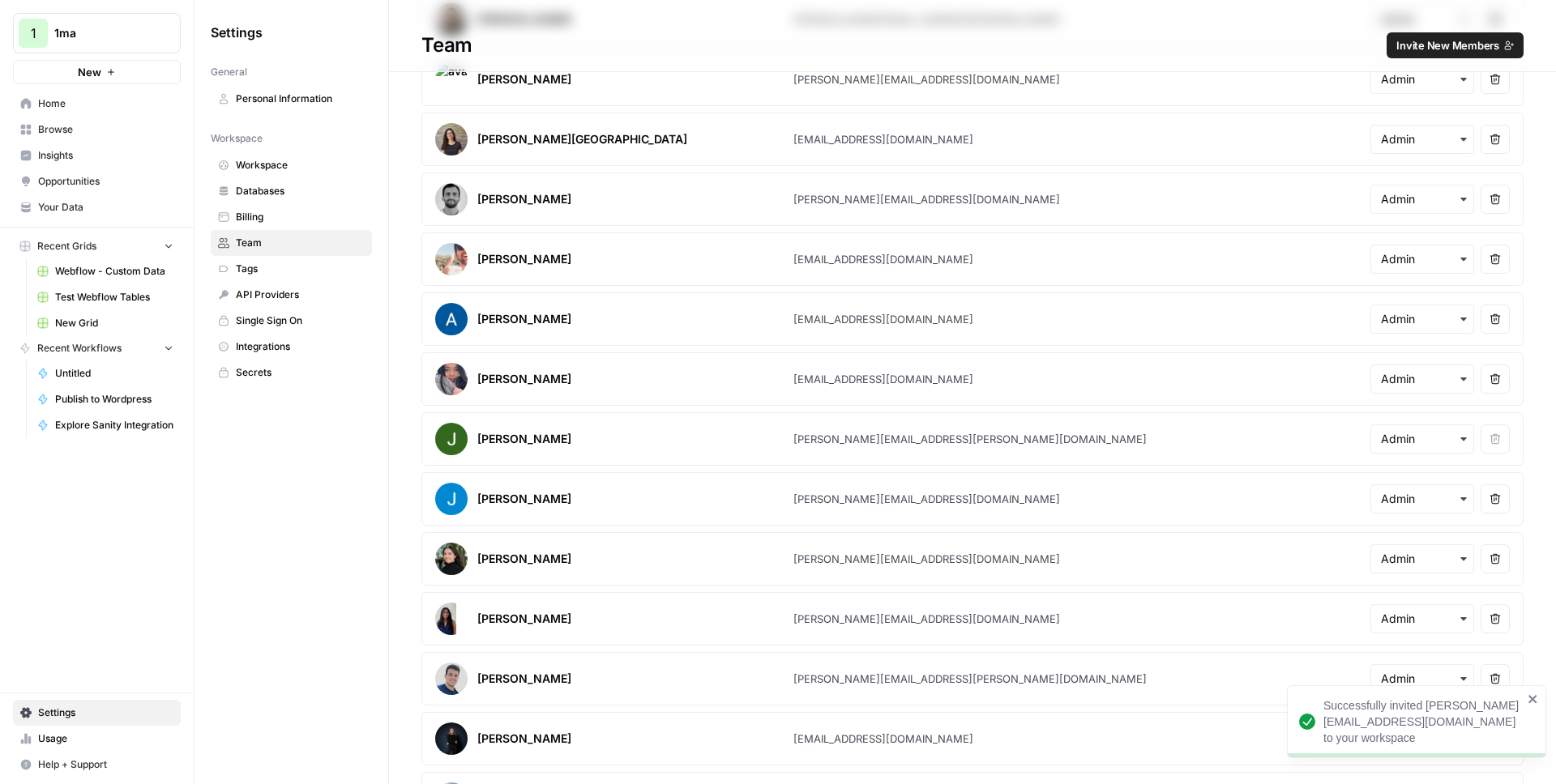
scroll to position [0, 0]
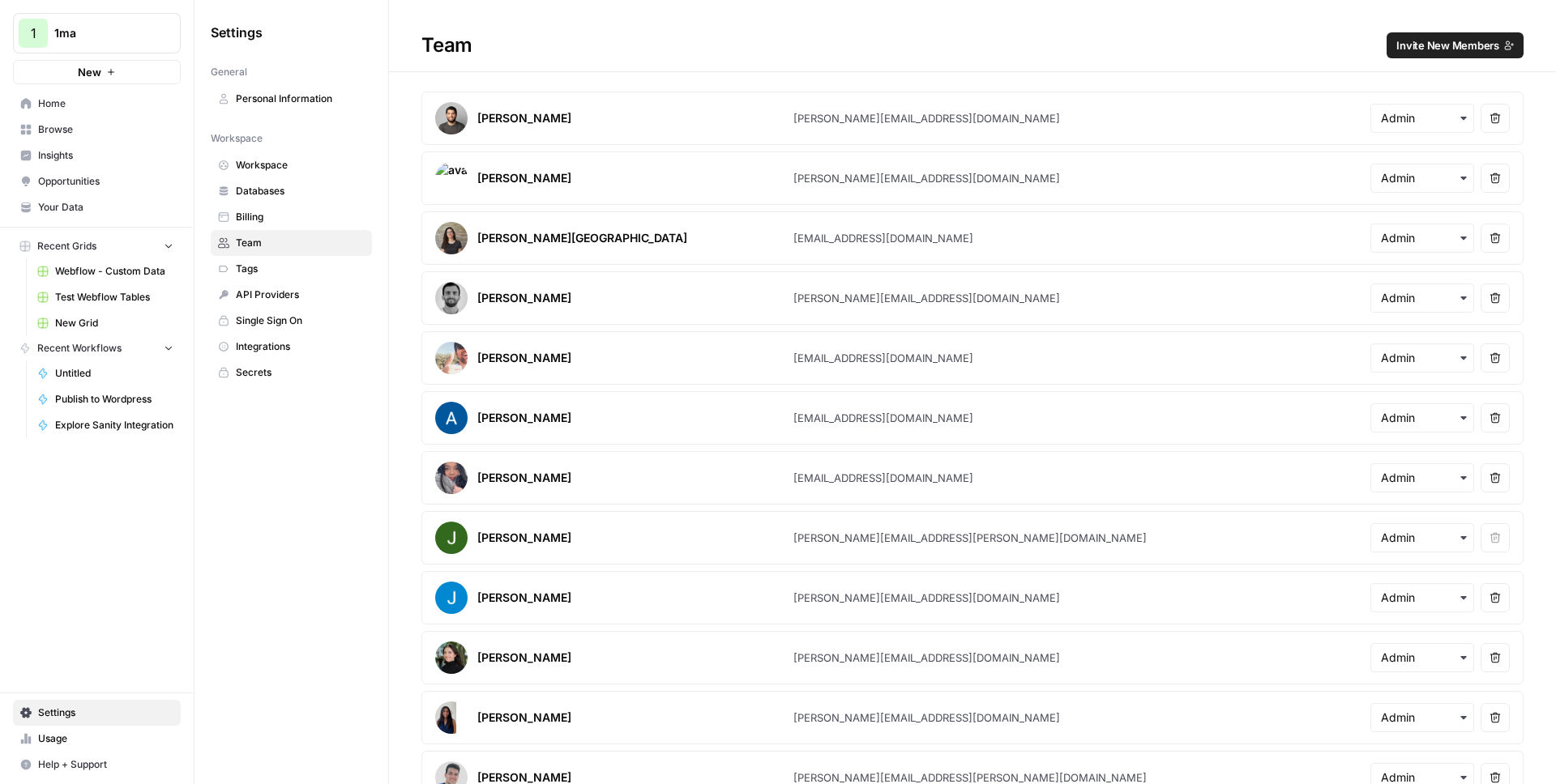
click at [762, 58] on div "Team Invite New Members" at bounding box center [971, 46] width 1167 height 26
